Goal: Use online tool/utility: Utilize a website feature to perform a specific function

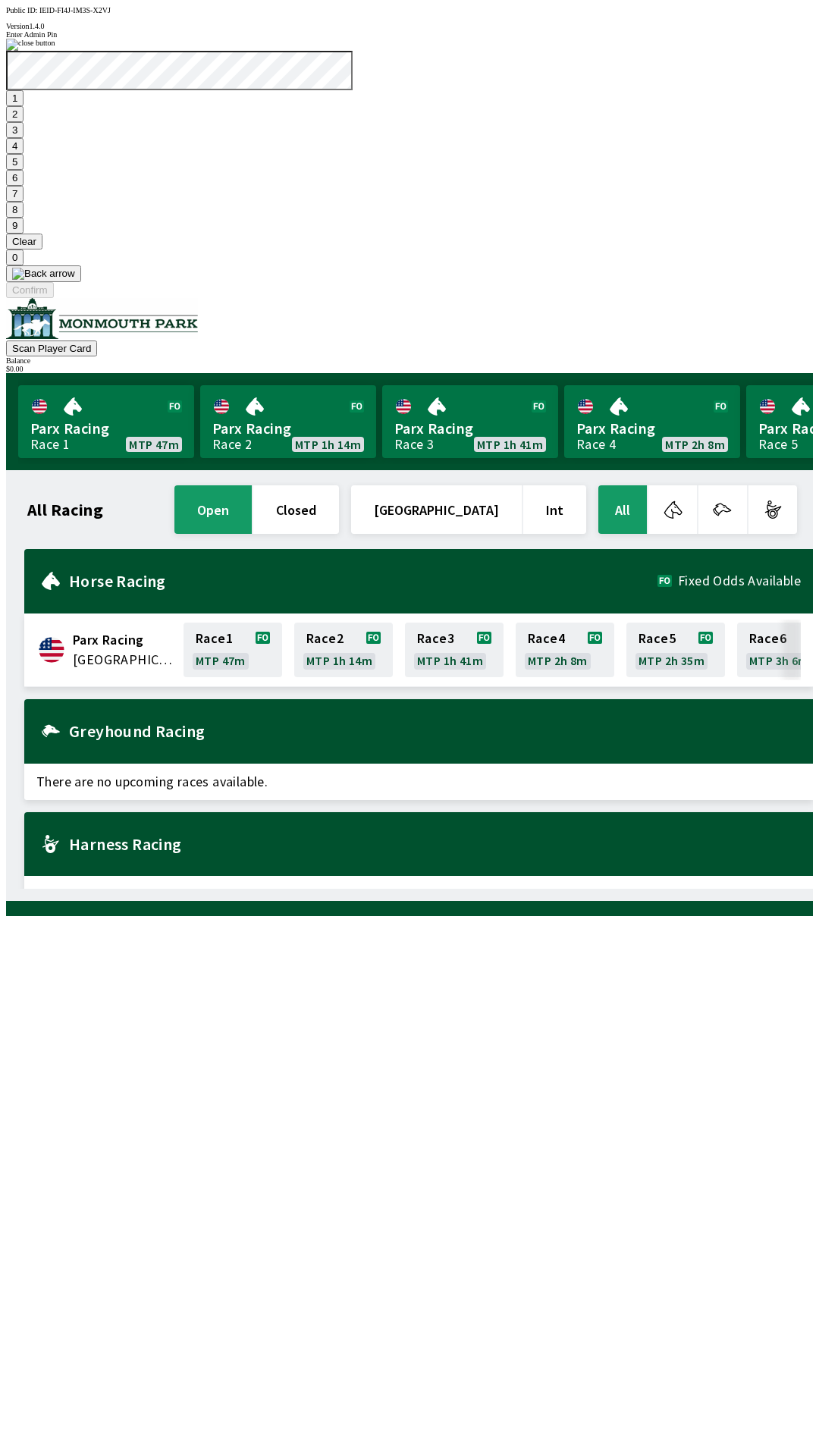
click at [24, 202] on button "7" at bounding box center [14, 194] width 18 height 16
click at [24, 138] on button "3" at bounding box center [14, 130] width 18 height 16
click at [54, 298] on button "Confirm" at bounding box center [30, 290] width 48 height 16
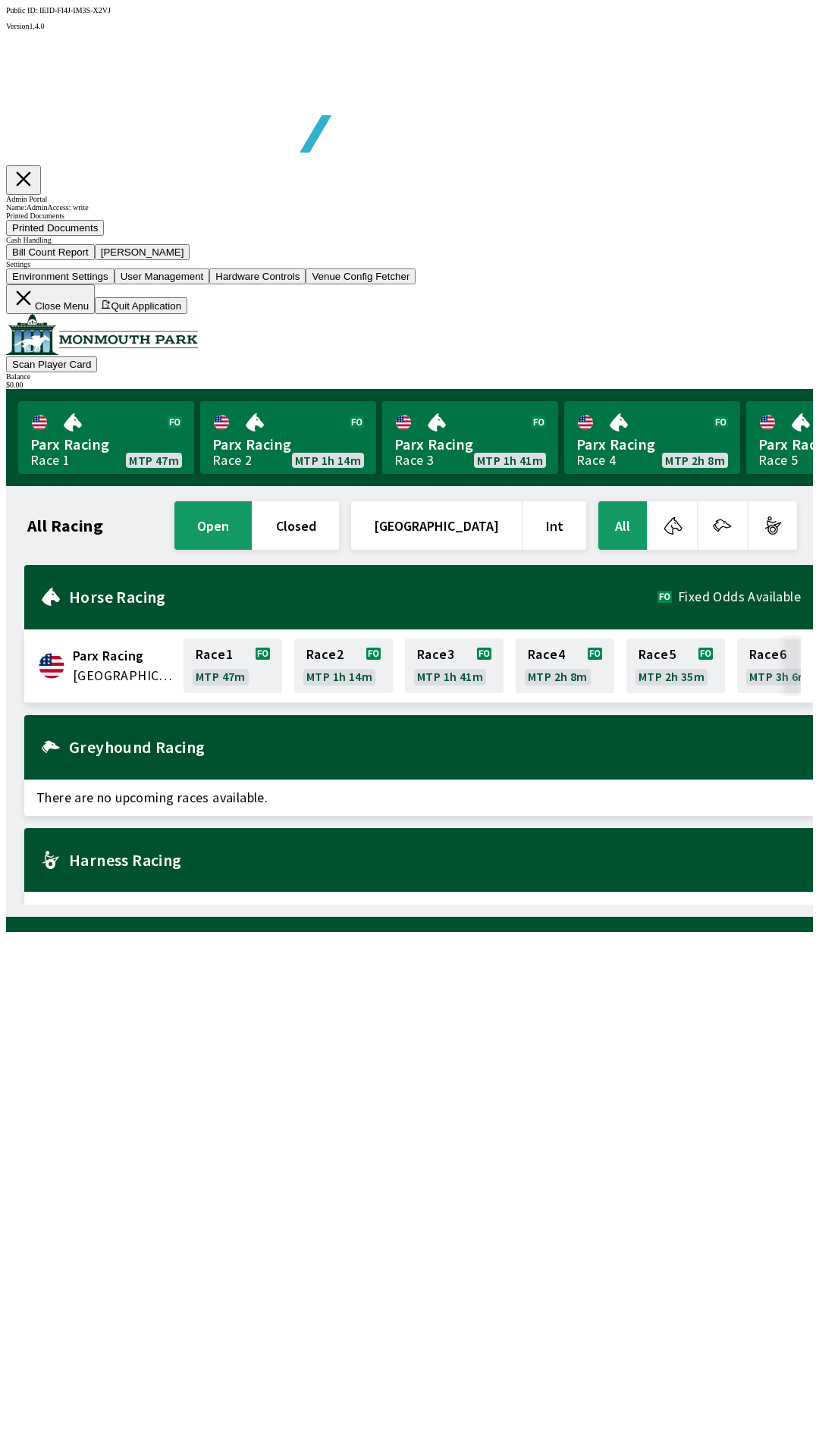
click at [94, 260] on button "Bill Count Report" at bounding box center [50, 252] width 88 height 16
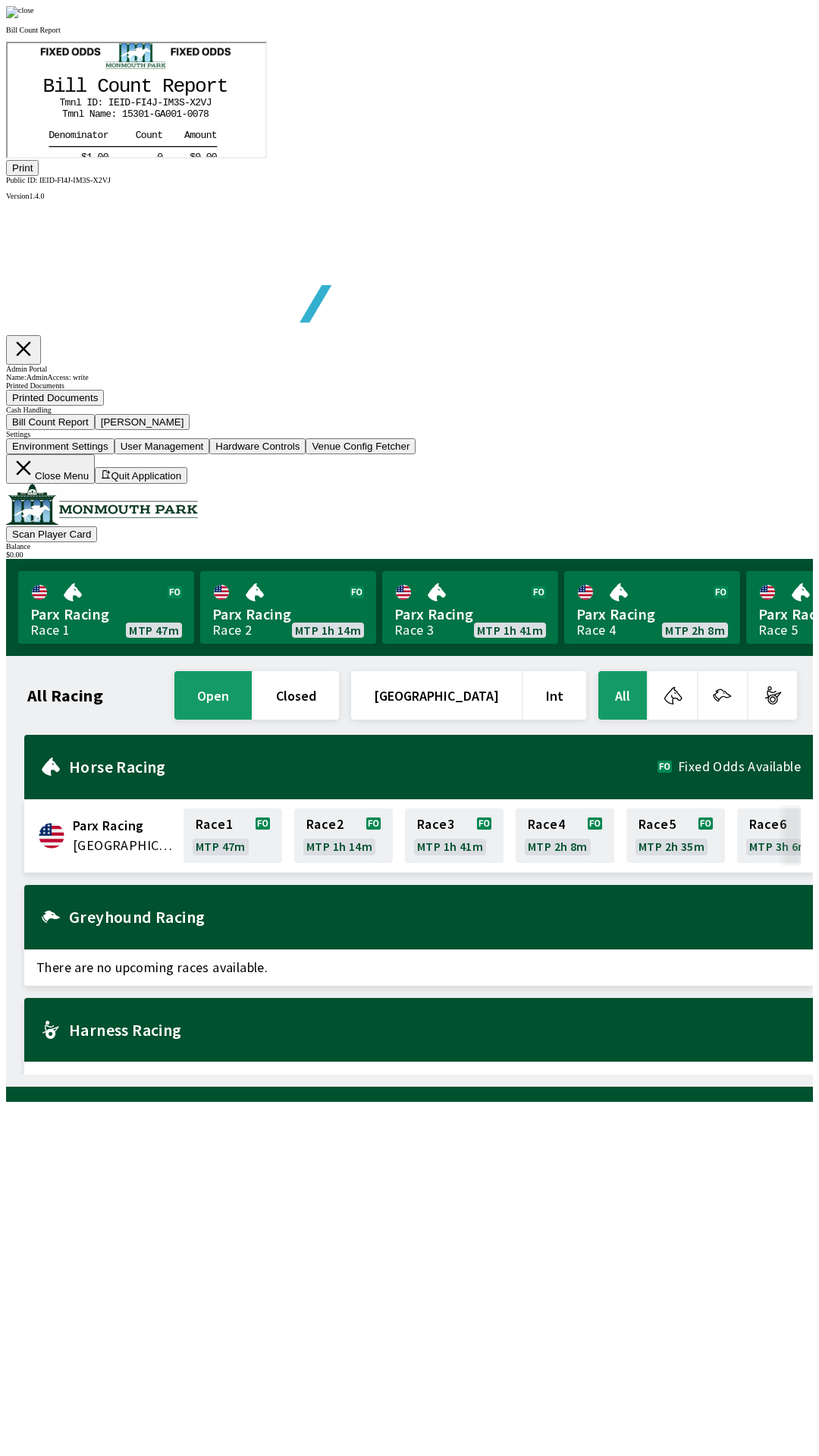
scroll to position [178, 0]
click at [39, 176] on button "Print" at bounding box center [22, 168] width 33 height 16
click at [34, 18] on img at bounding box center [20, 12] width 28 height 12
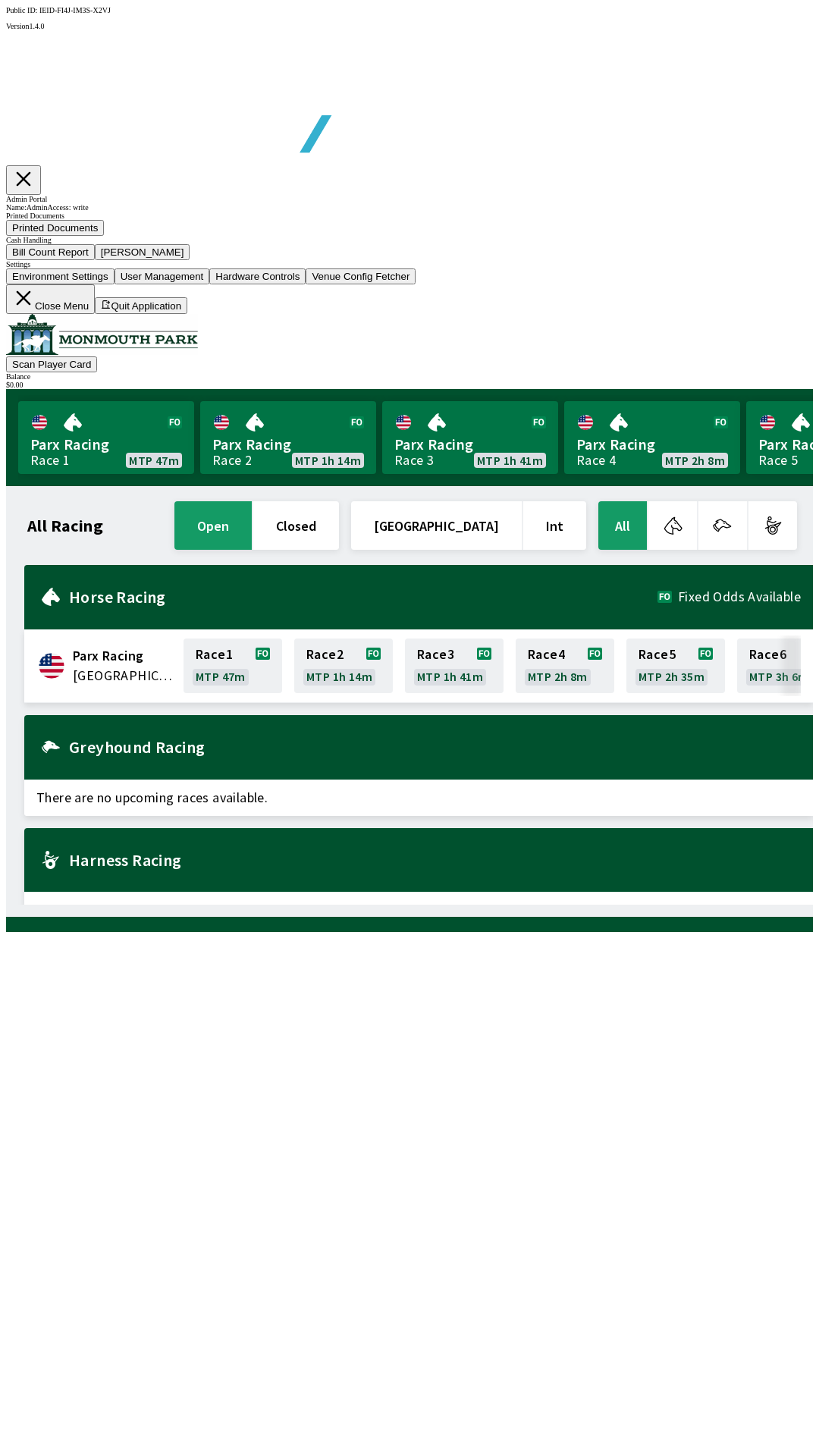
click at [190, 260] on button "[PERSON_NAME]" at bounding box center [142, 252] width 95 height 16
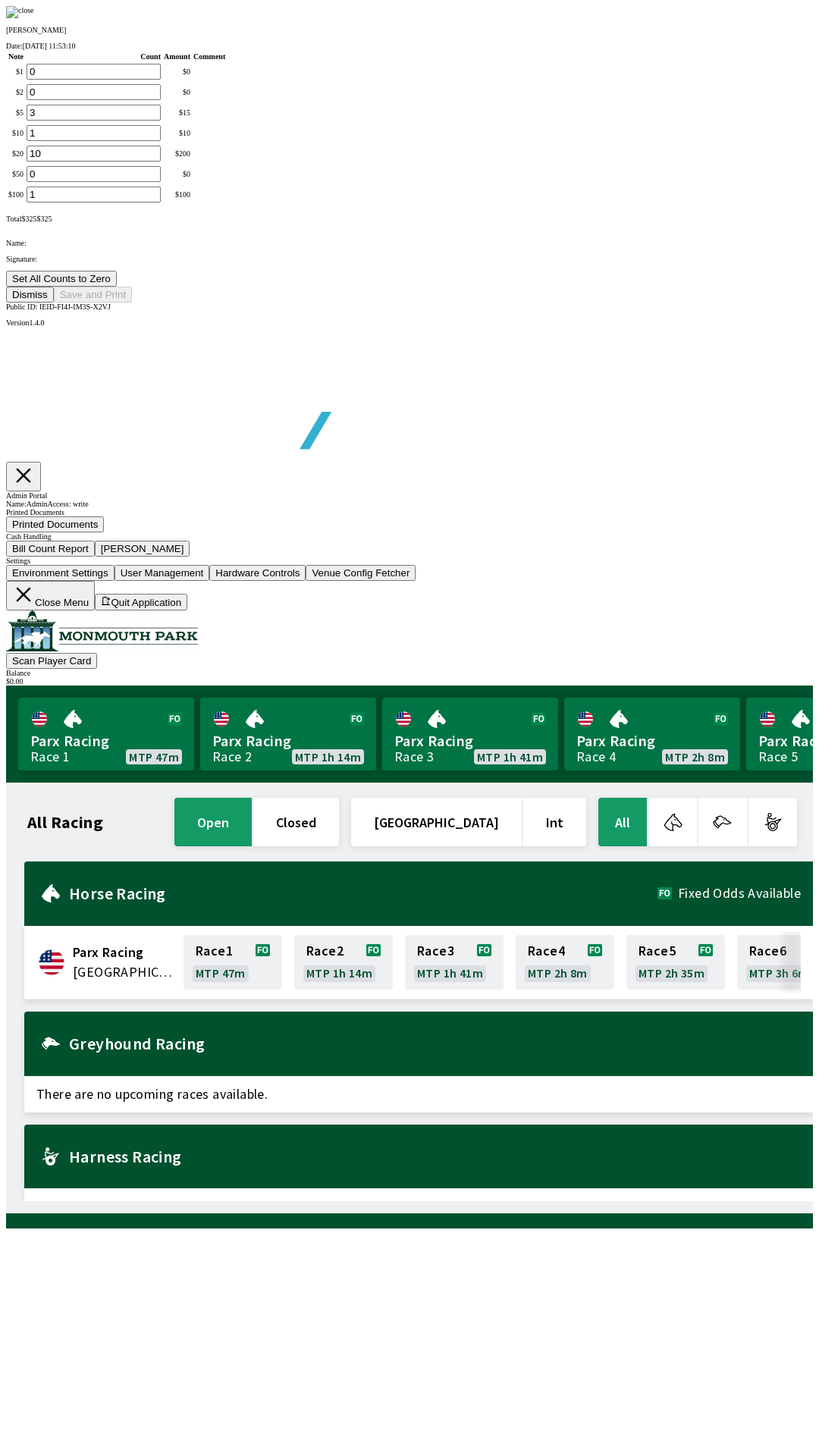
click at [117, 286] on button "Set All Counts to Zero" at bounding box center [61, 278] width 110 height 16
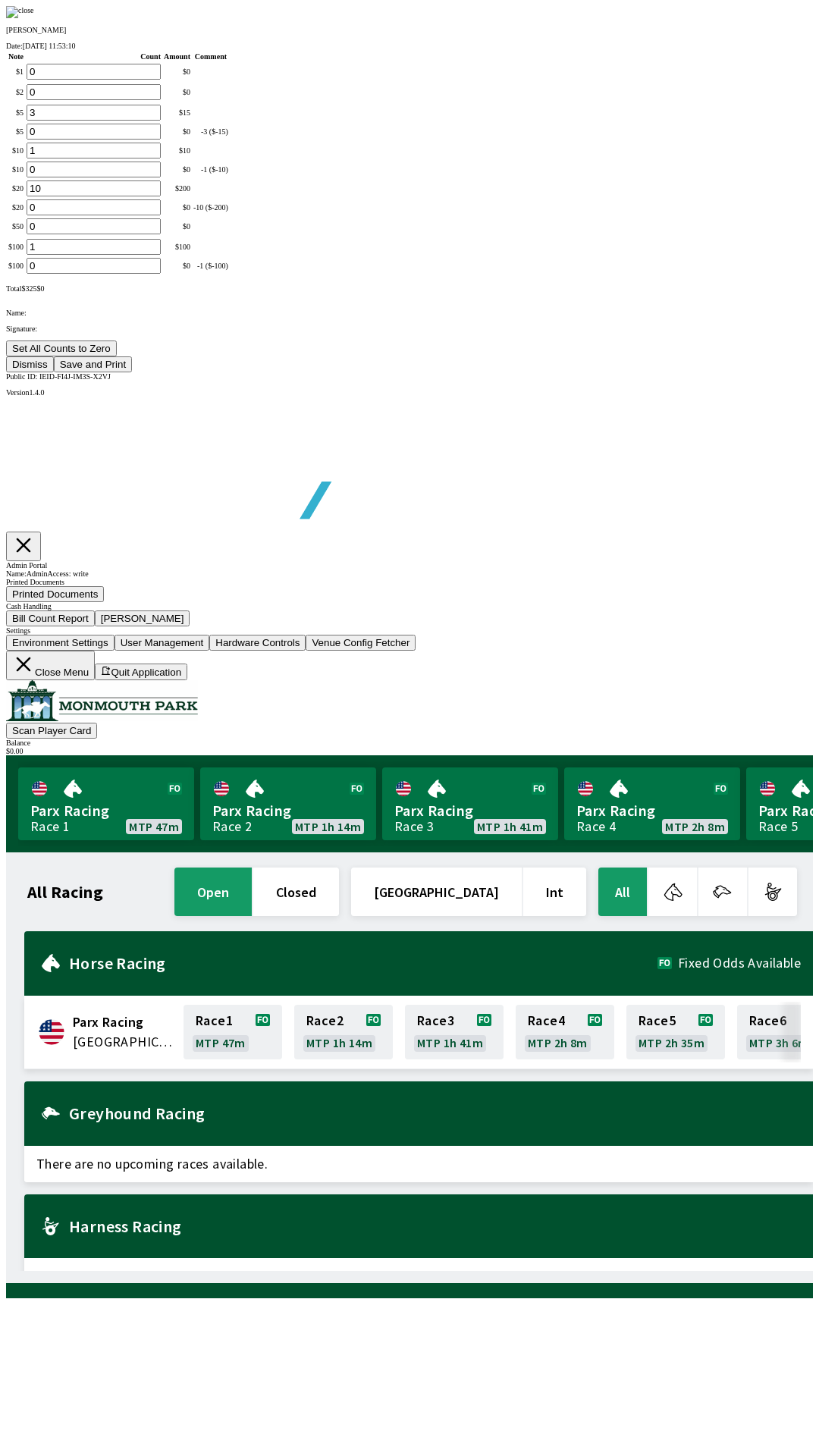
click at [132, 373] on button "Save and Print" at bounding box center [93, 364] width 78 height 16
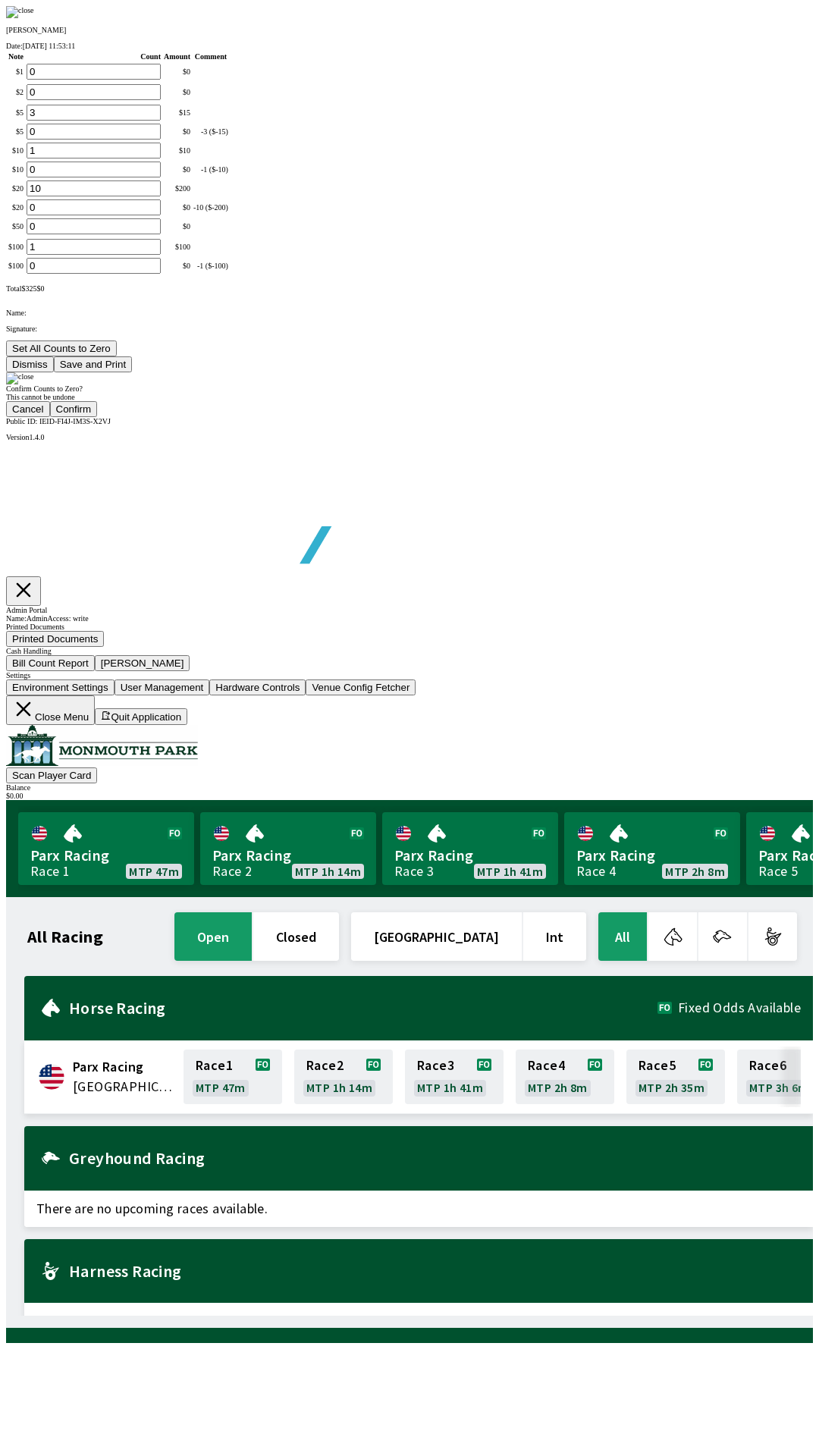
click at [98, 418] on button "Confirm" at bounding box center [74, 409] width 48 height 16
type input "0"
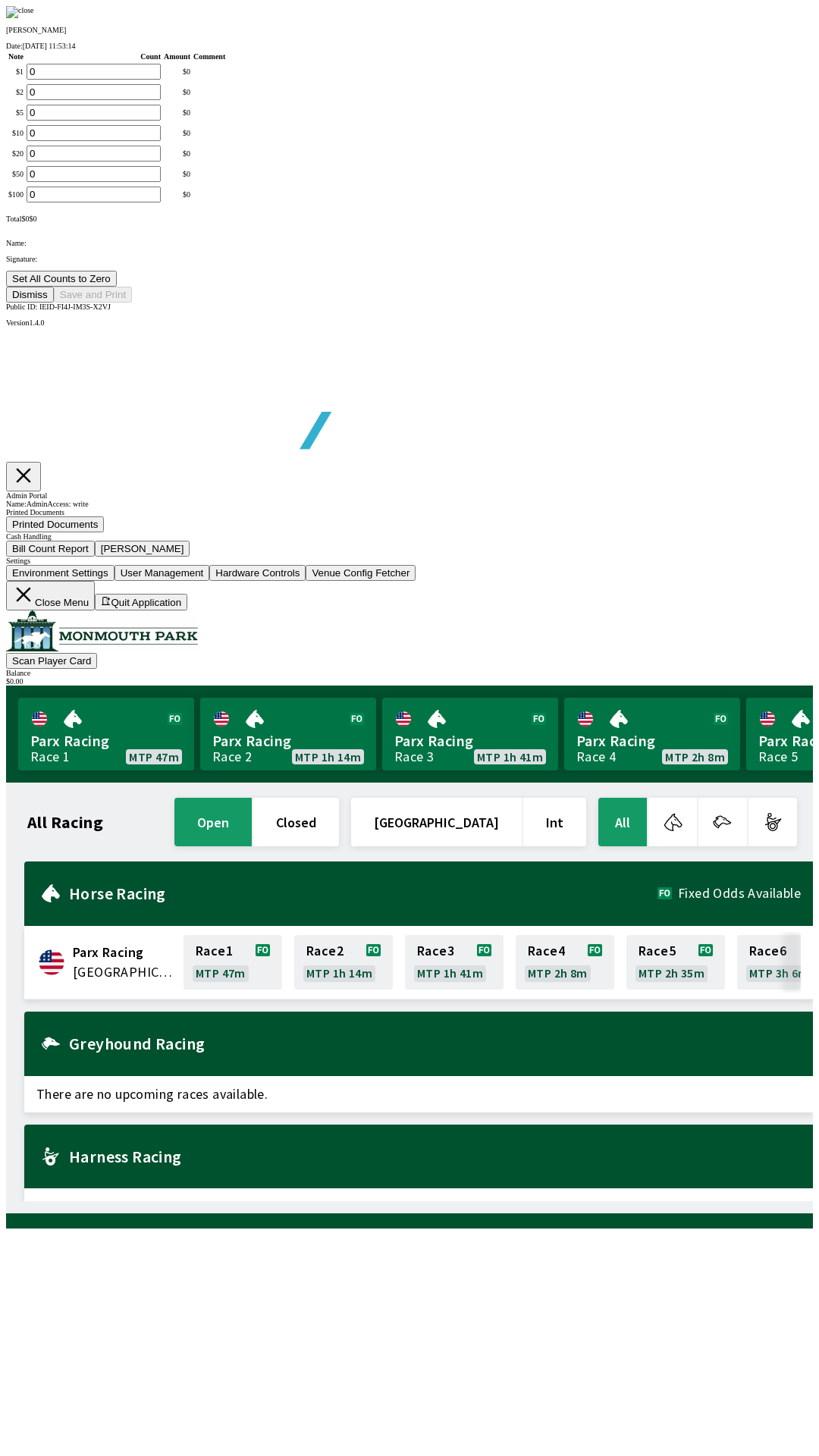
click at [54, 302] on button "Dismiss" at bounding box center [30, 294] width 48 height 16
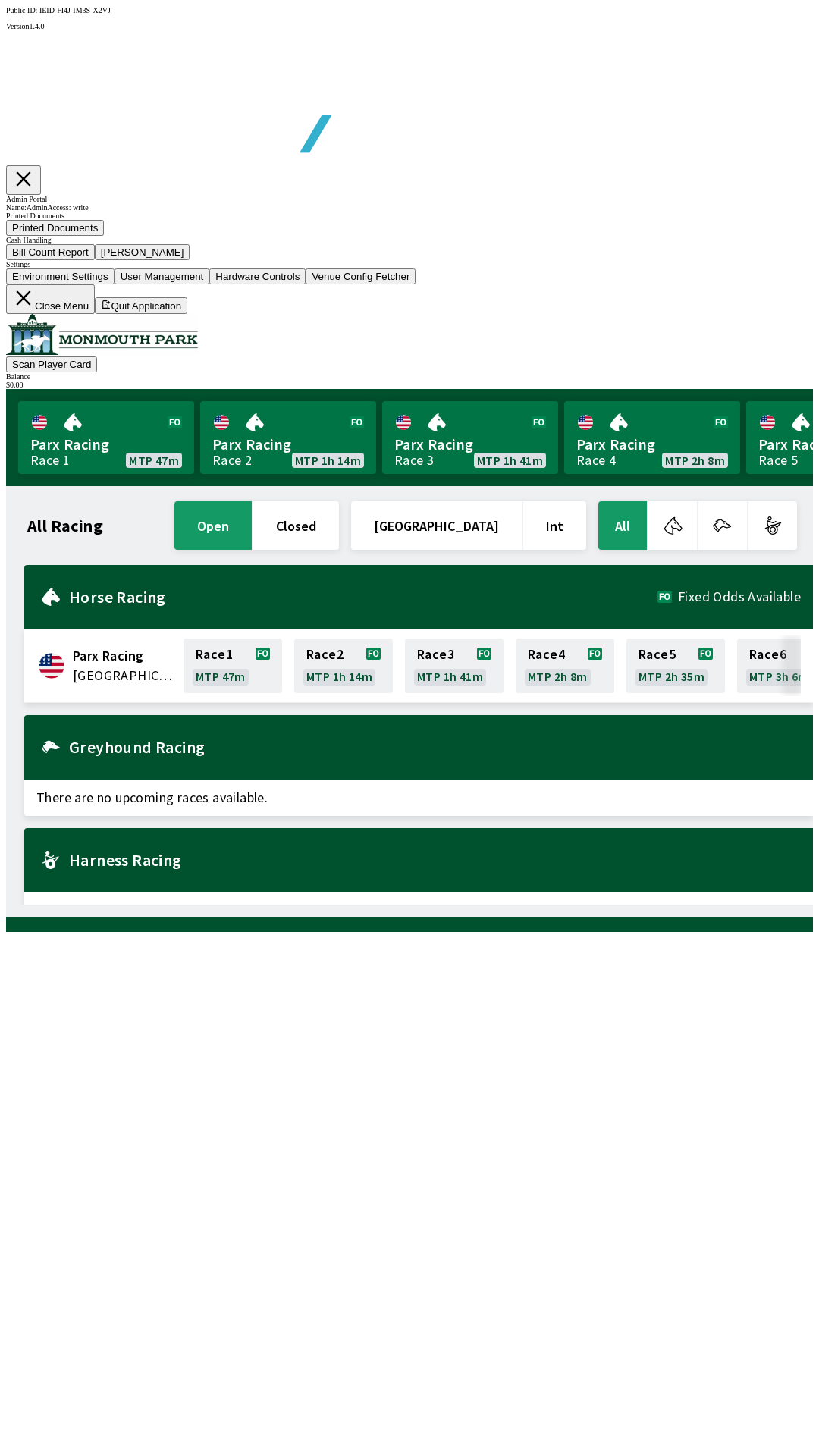
click at [94, 314] on button "Close Menu" at bounding box center [50, 299] width 88 height 30
